Goal: Information Seeking & Learning: Learn about a topic

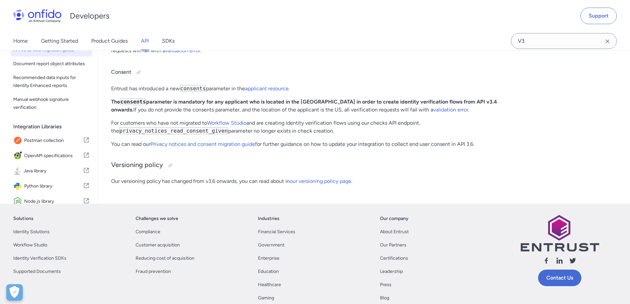
scroll to position [287, 0]
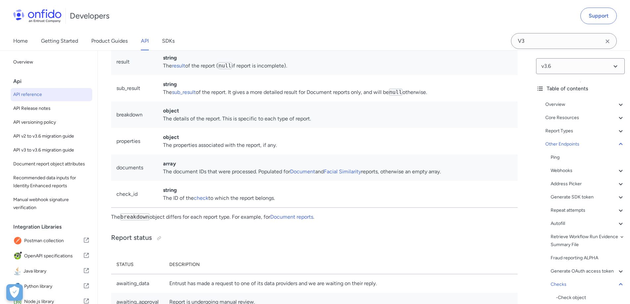
scroll to position [62339, 0]
